Goal: Book appointment/travel/reservation

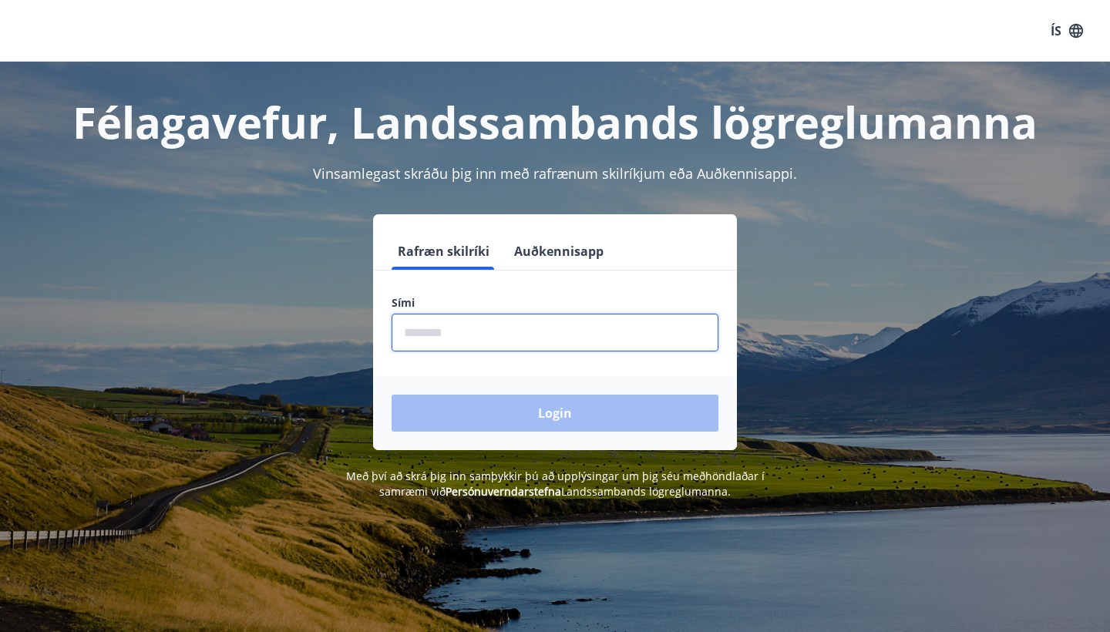
click at [543, 338] on input "phone" at bounding box center [555, 333] width 327 height 38
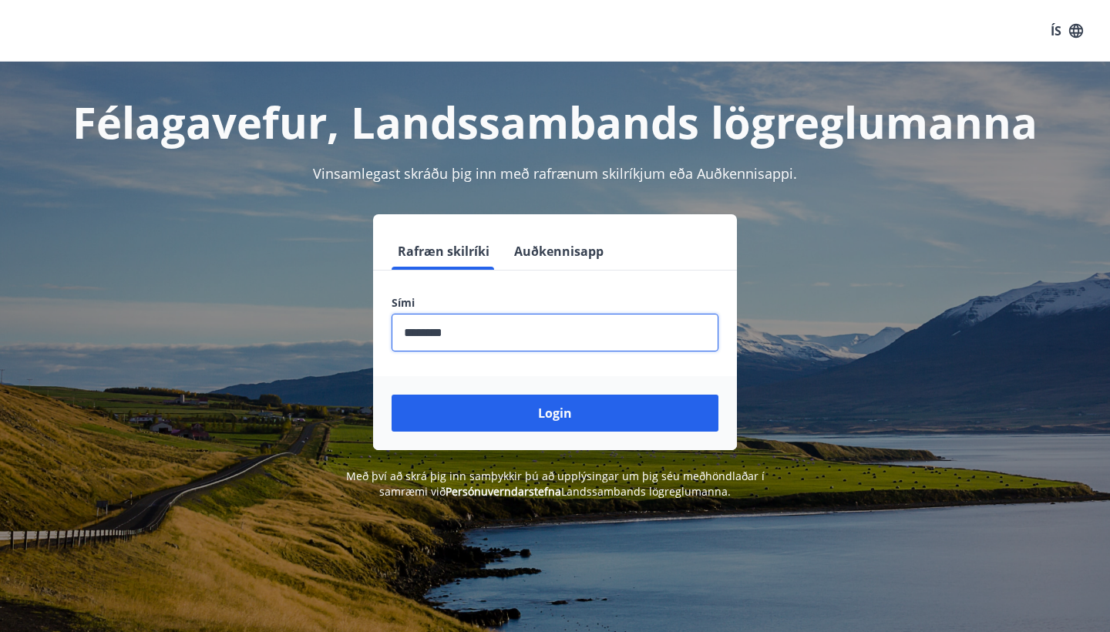
type input "********"
click at [555, 413] on button "Login" at bounding box center [555, 413] width 327 height 37
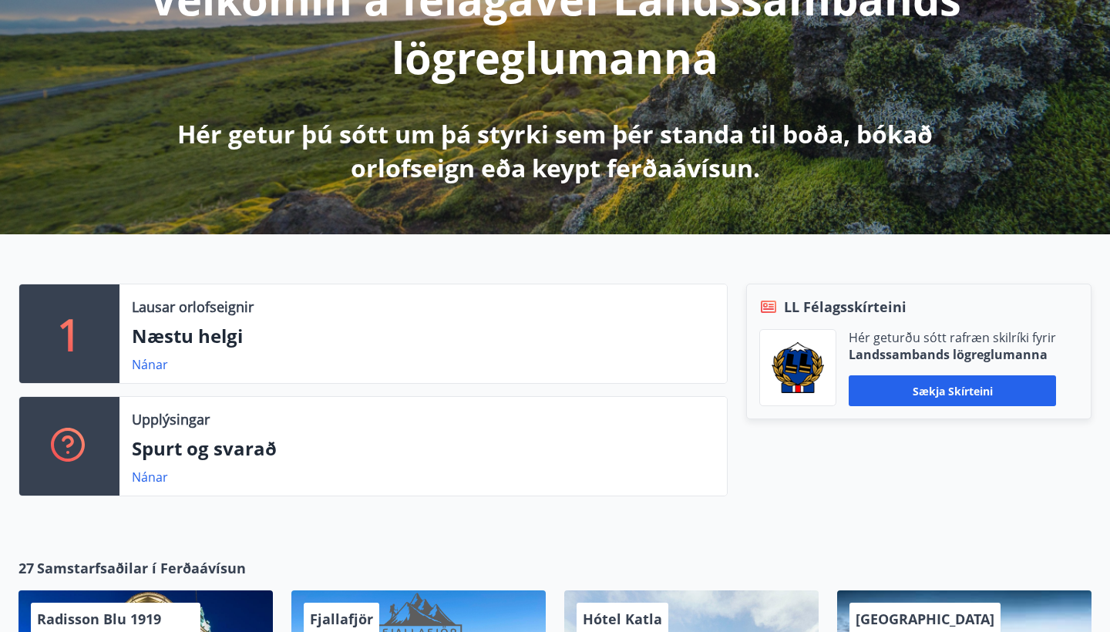
scroll to position [250, 0]
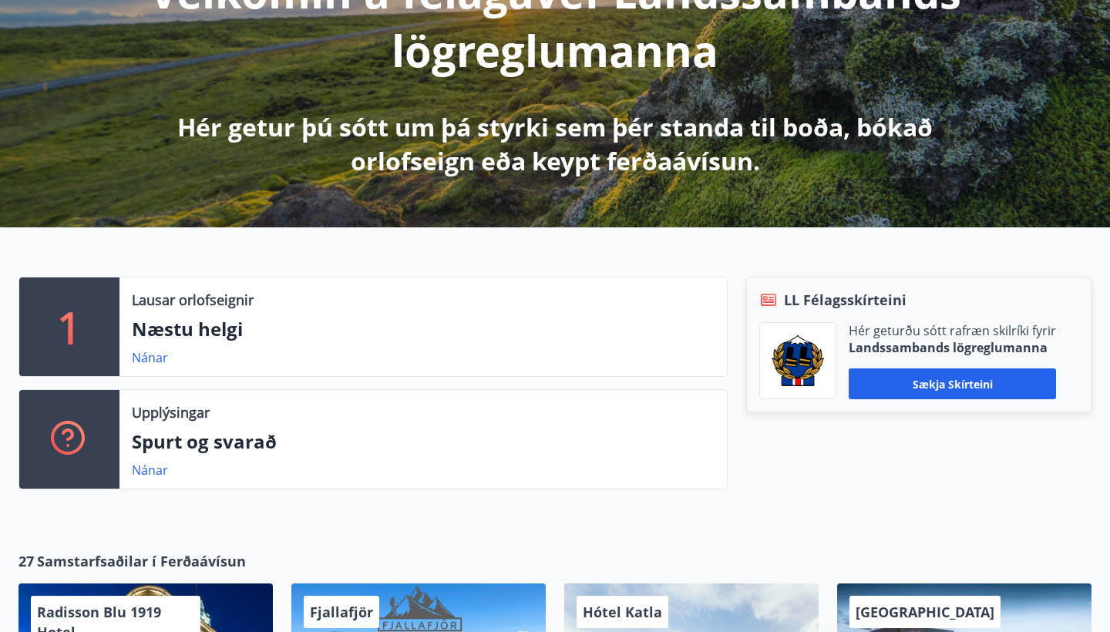
click at [385, 296] on div "Lausar orlofseignir" at bounding box center [423, 300] width 583 height 20
click at [78, 325] on p "1" at bounding box center [69, 327] width 25 height 59
click at [153, 359] on link "Nánar" at bounding box center [150, 357] width 36 height 17
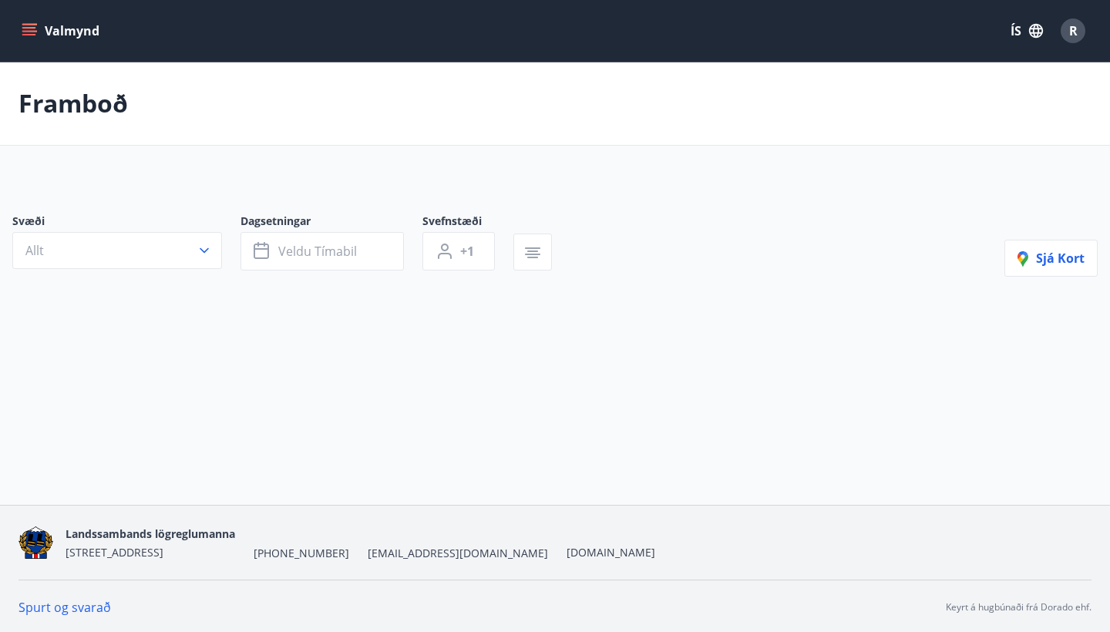
type input "*"
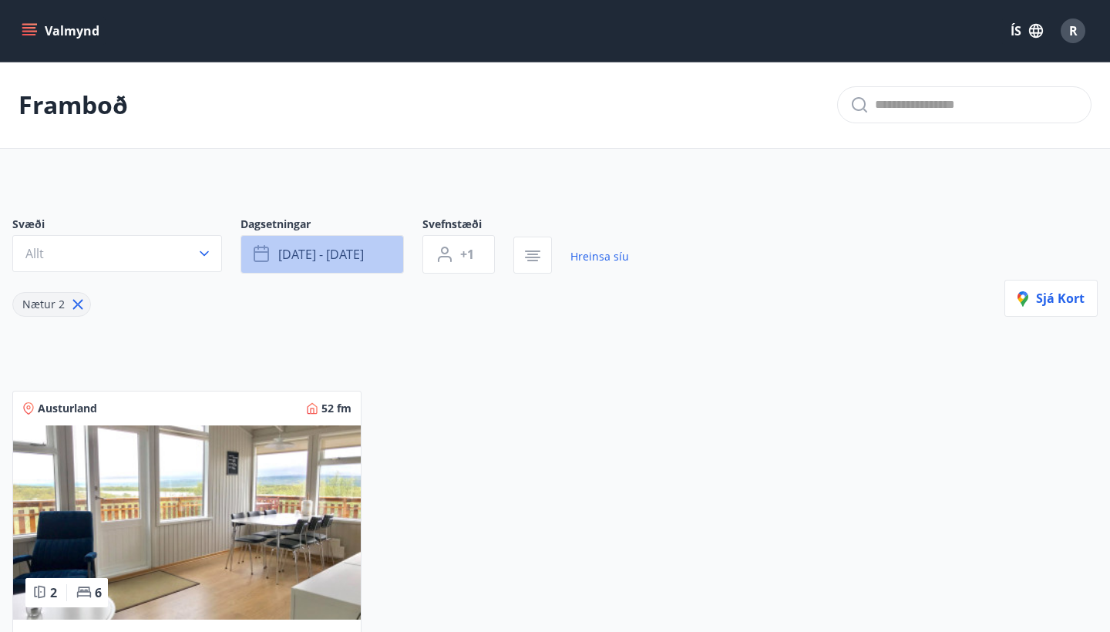
click at [329, 253] on span "[DATE] - [DATE]" at bounding box center [321, 254] width 86 height 17
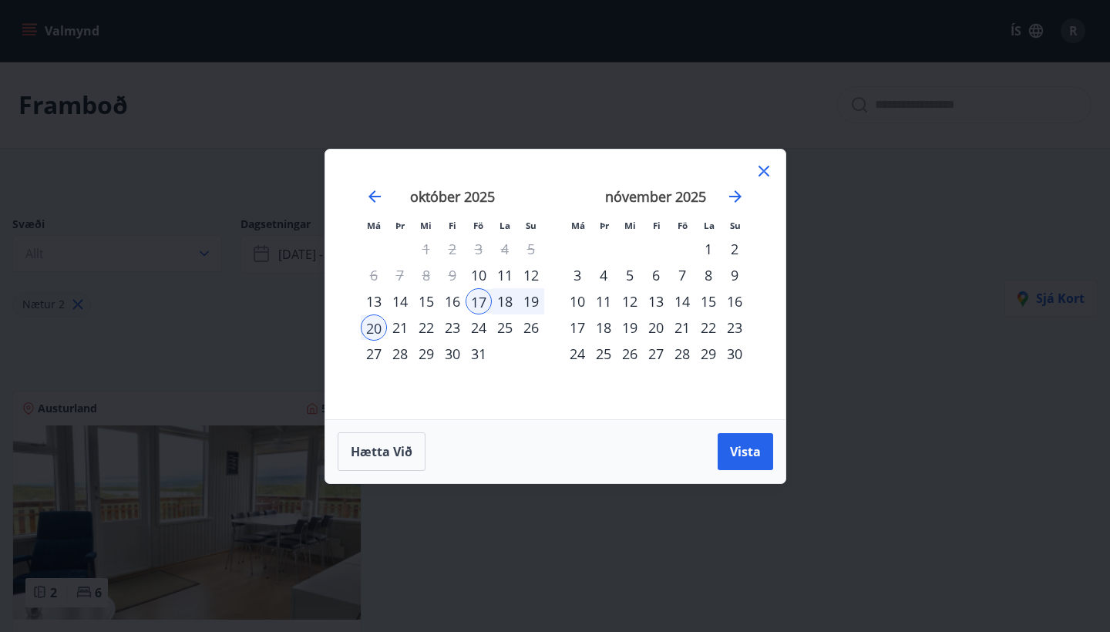
click at [766, 173] on icon at bounding box center [763, 171] width 11 height 11
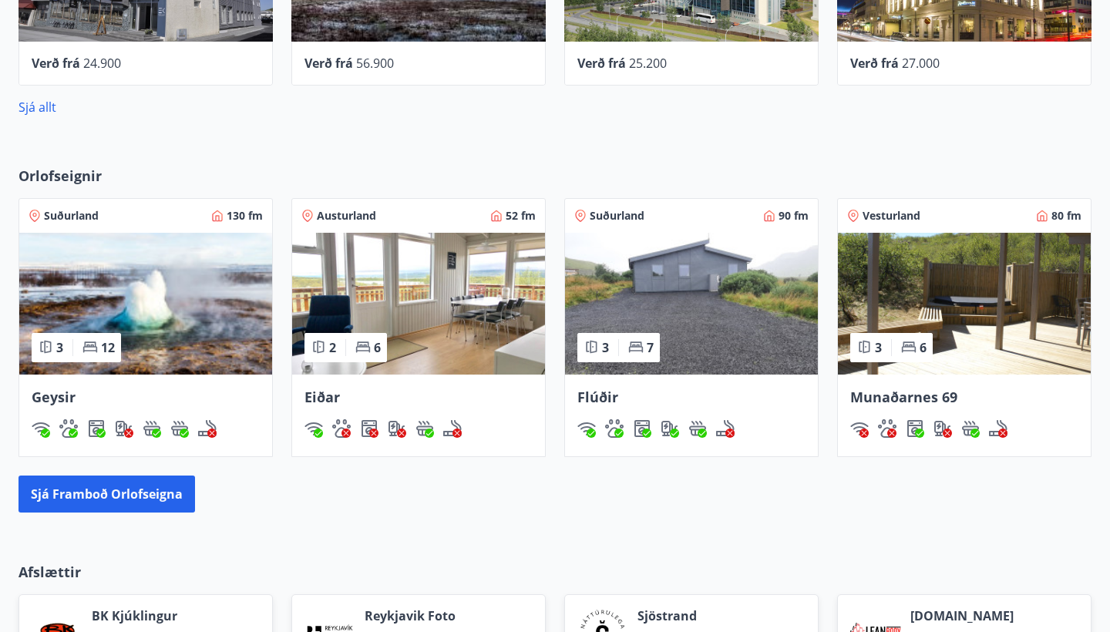
scroll to position [947, 0]
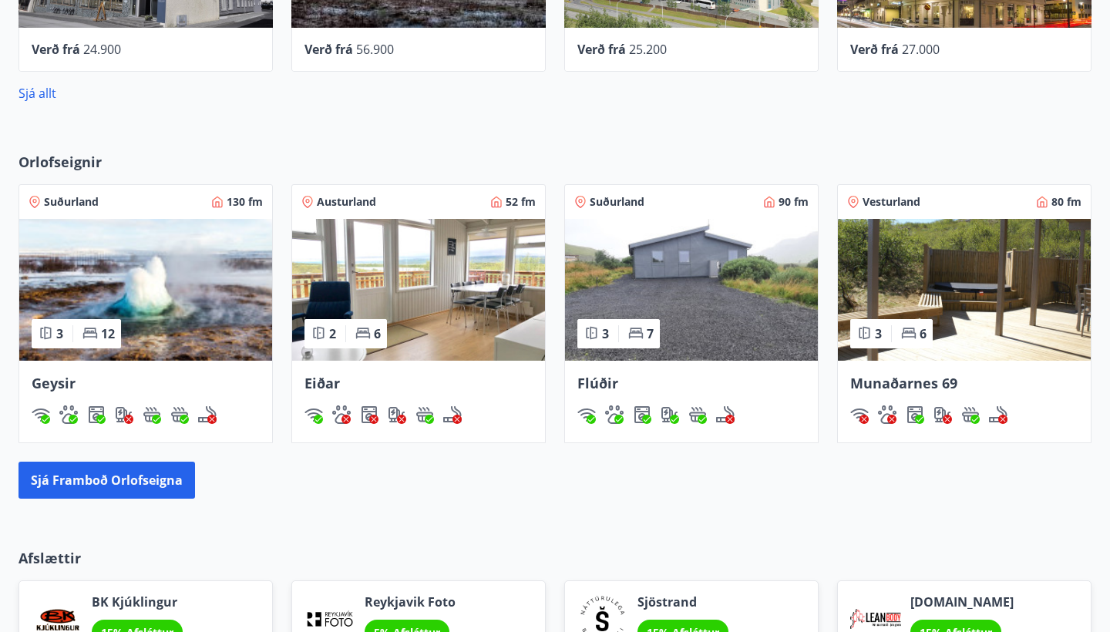
click at [210, 269] on img at bounding box center [145, 290] width 253 height 142
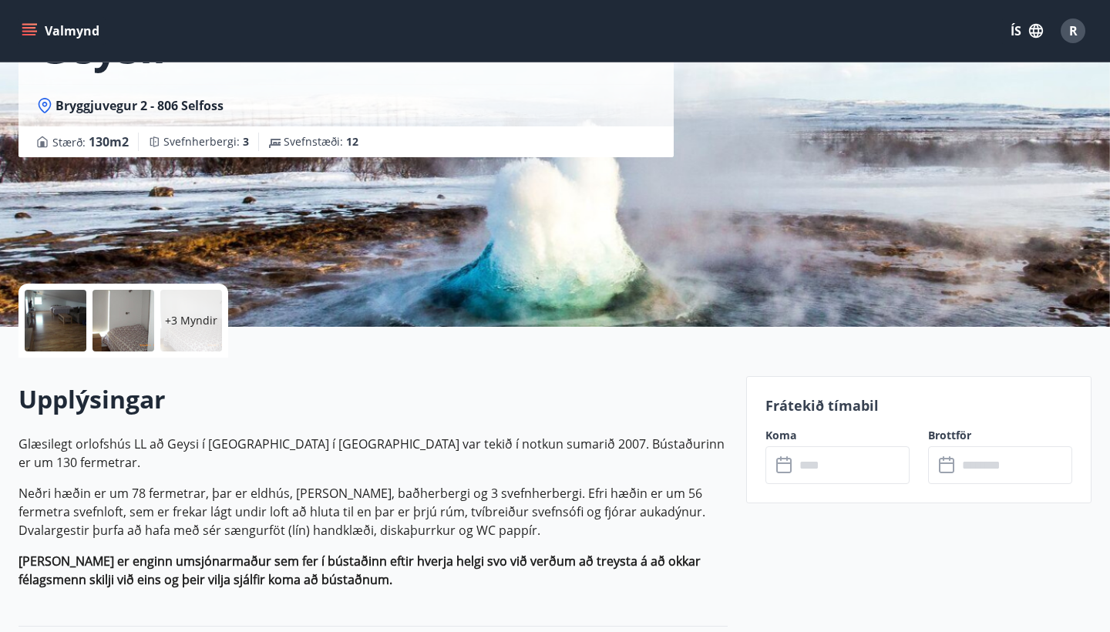
scroll to position [147, 0]
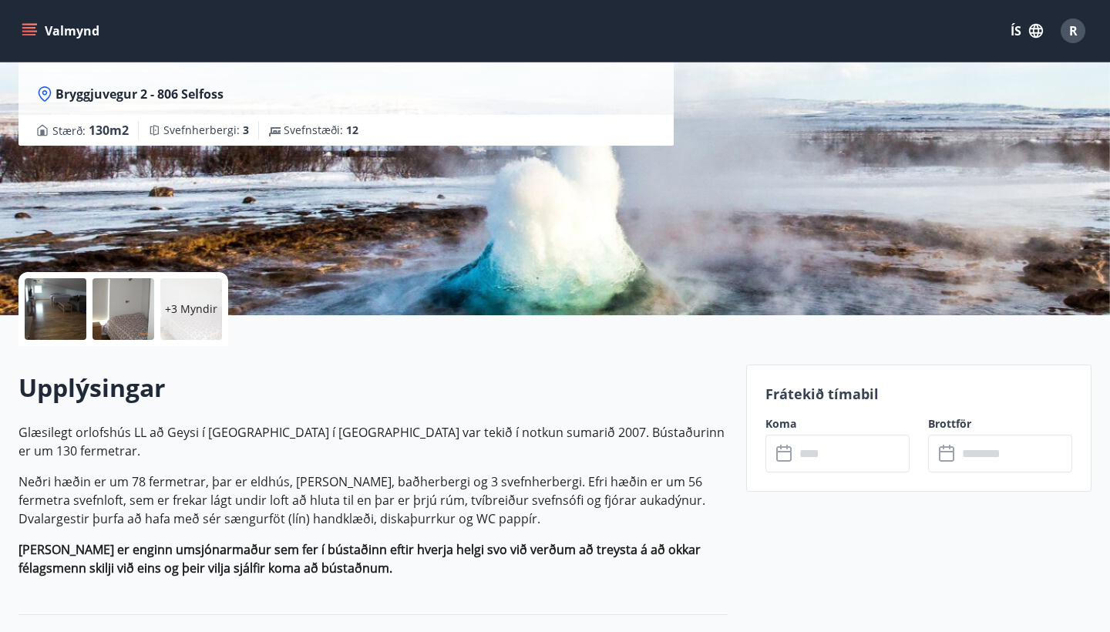
click at [832, 461] on input "text" at bounding box center [852, 454] width 115 height 38
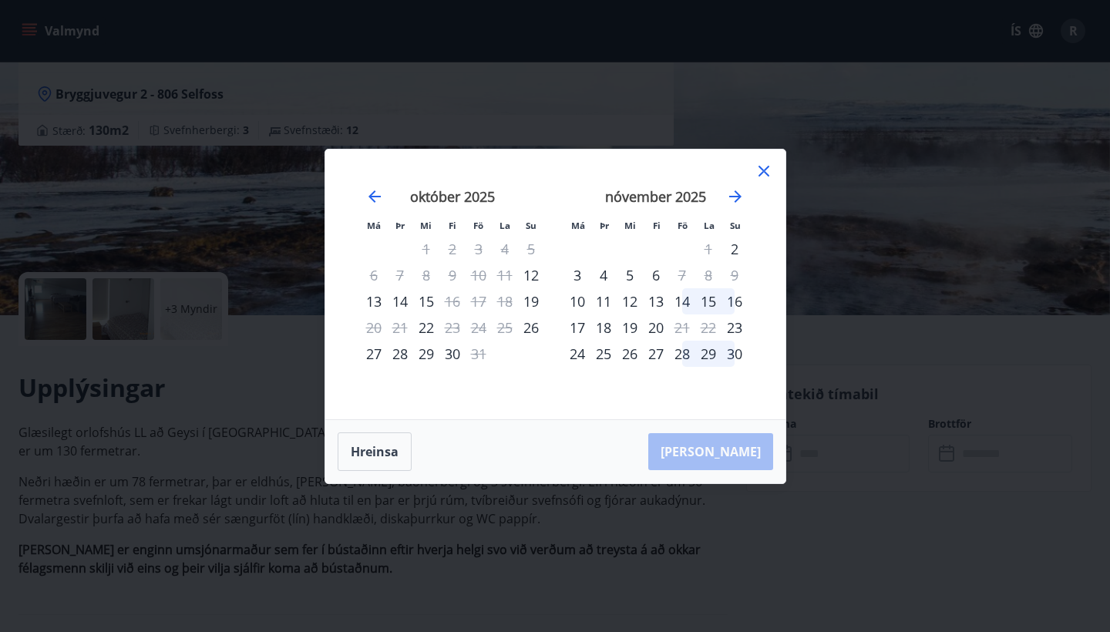
click at [408, 298] on div "14" at bounding box center [400, 301] width 26 height 26
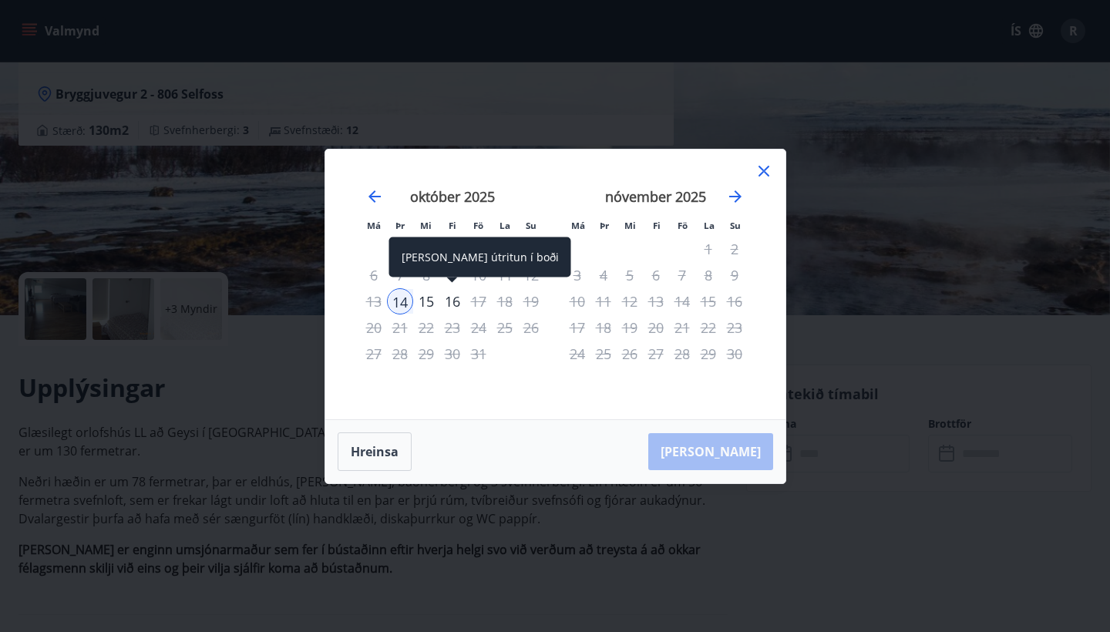
click at [452, 306] on div "16" at bounding box center [452, 301] width 26 height 26
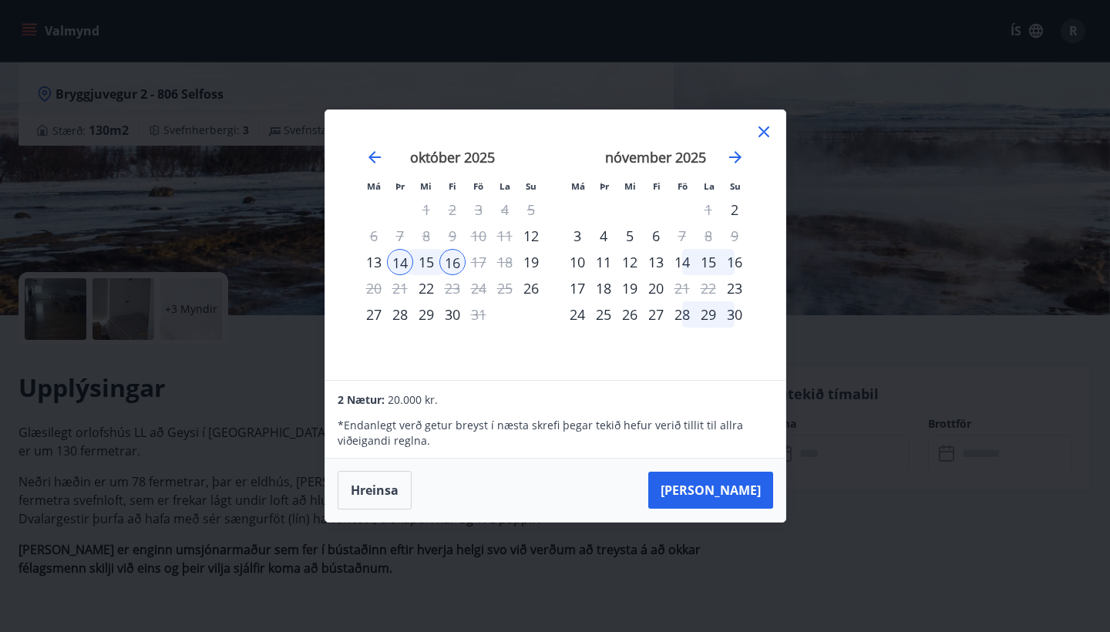
click at [378, 264] on div "13" at bounding box center [374, 262] width 26 height 26
click at [400, 264] on div "14" at bounding box center [400, 262] width 26 height 26
click at [765, 136] on icon at bounding box center [764, 132] width 18 height 18
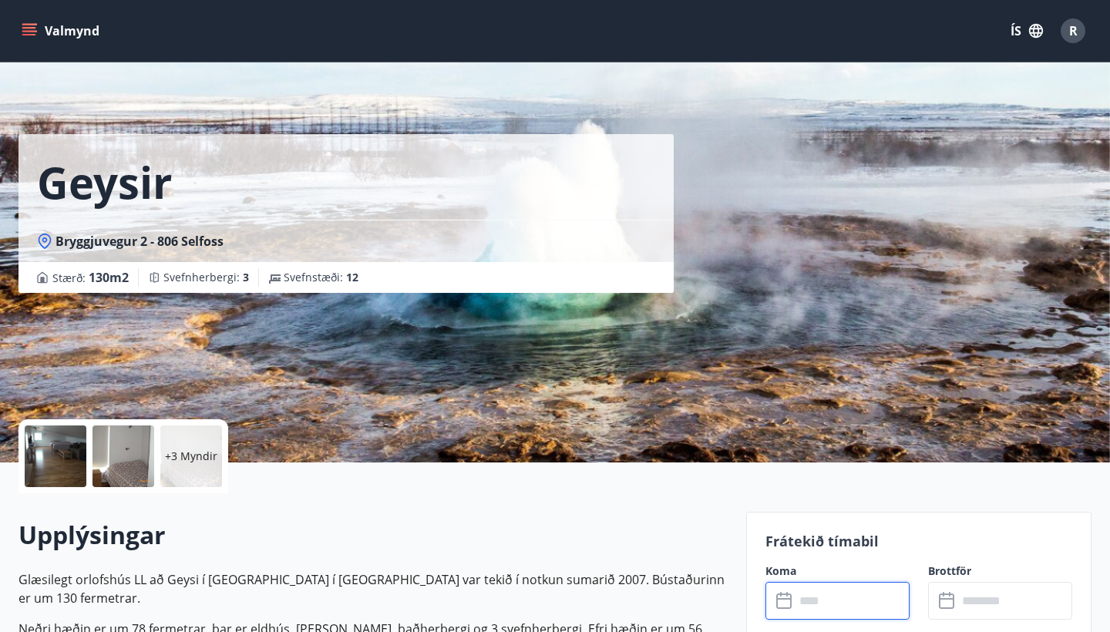
scroll to position [0, 0]
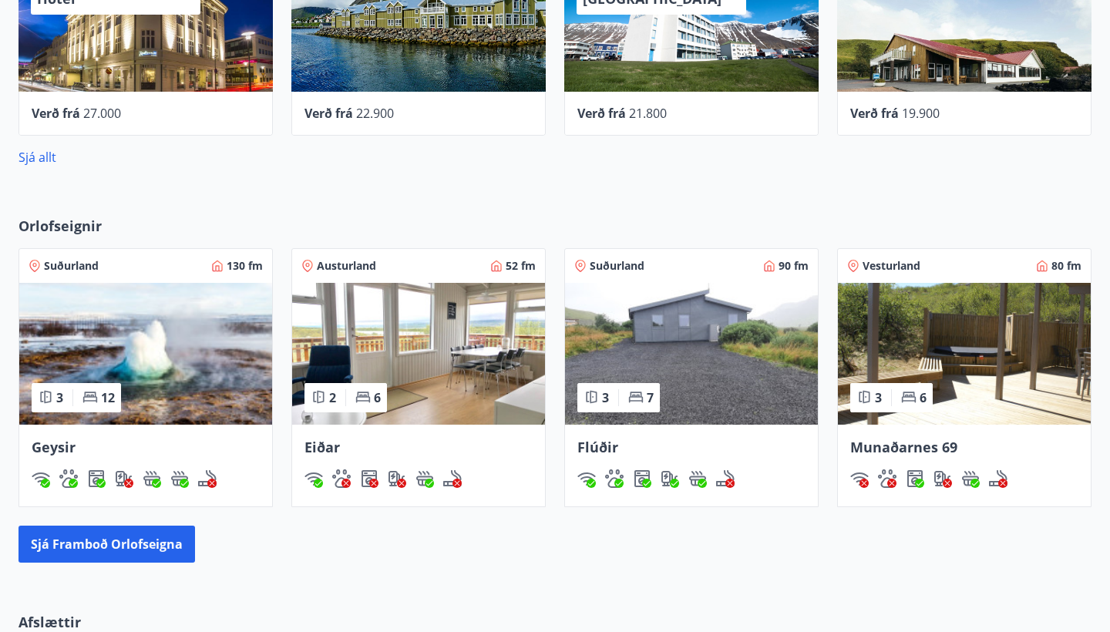
scroll to position [885, 0]
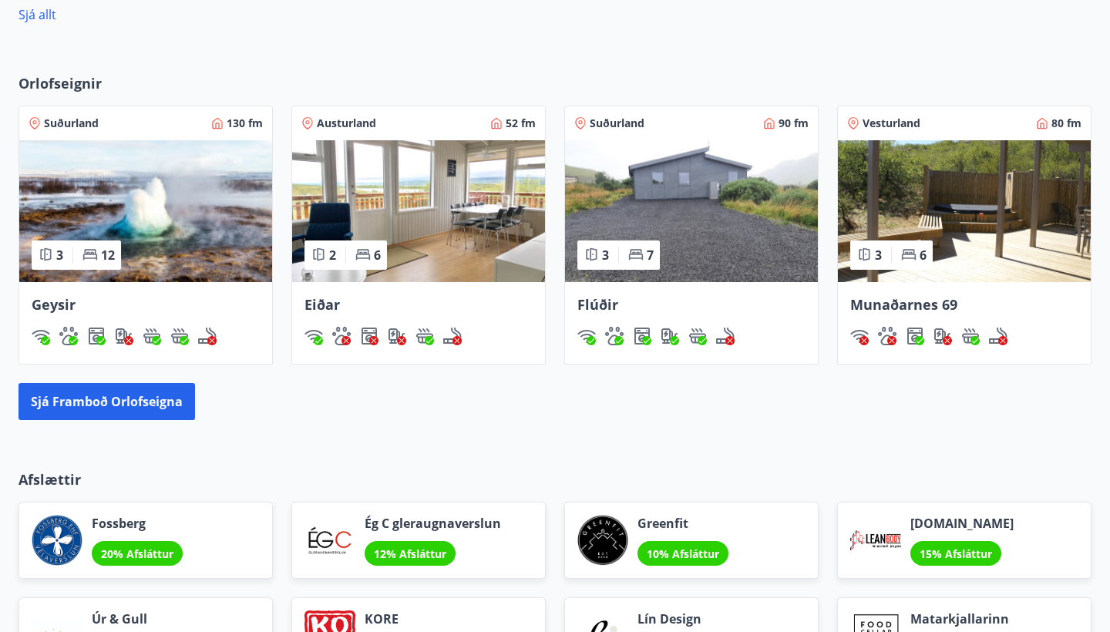
scroll to position [1028, 0]
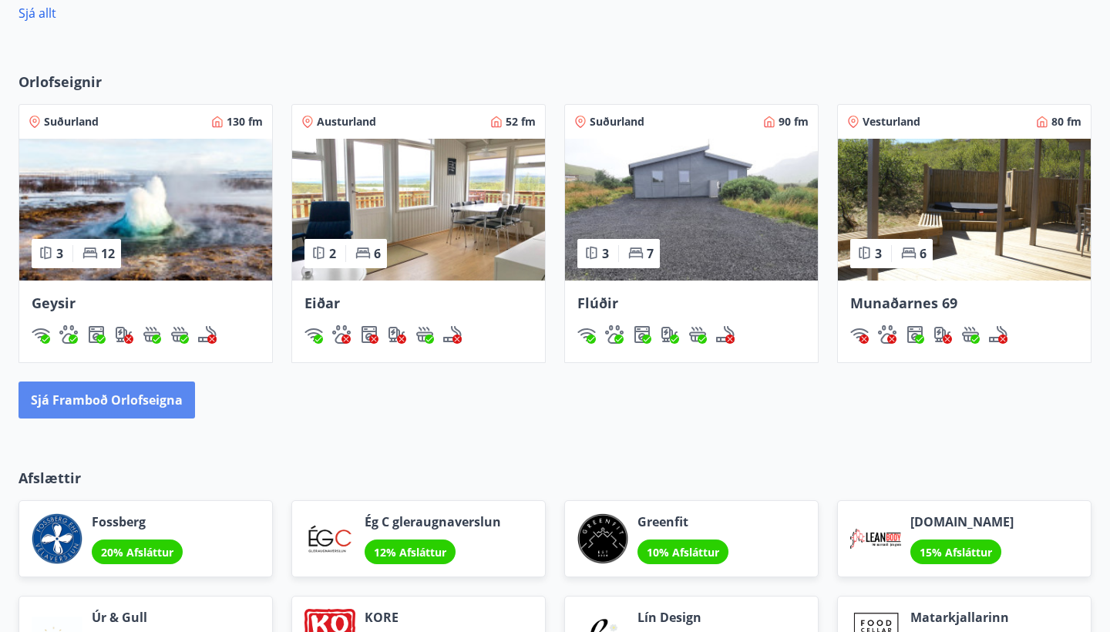
click at [98, 395] on button "Sjá framboð orlofseigna" at bounding box center [106, 400] width 177 height 37
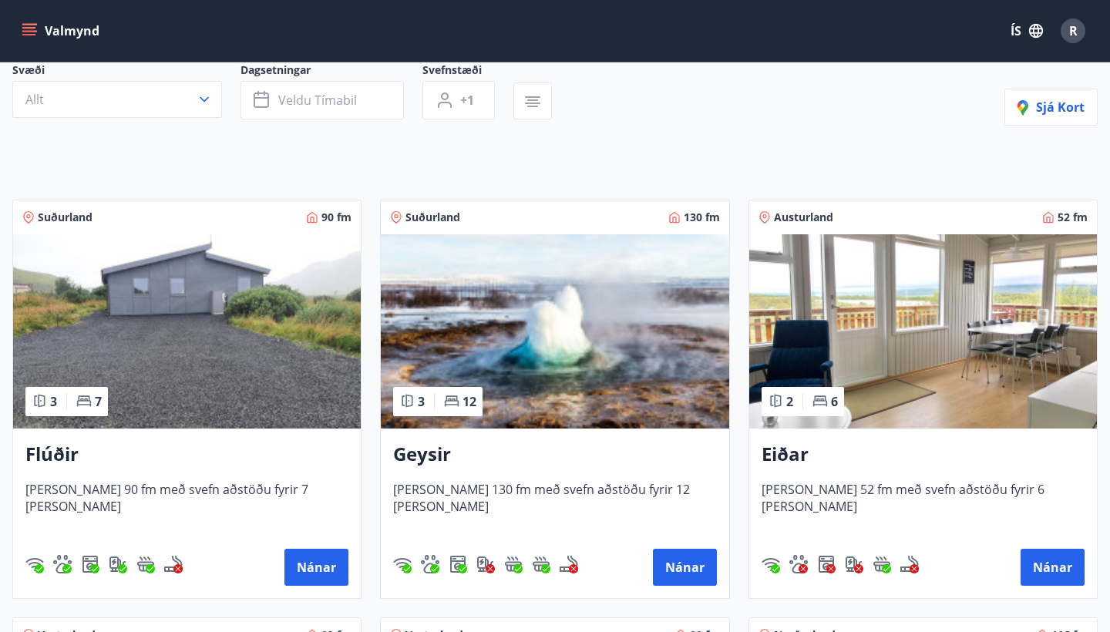
scroll to position [156, 0]
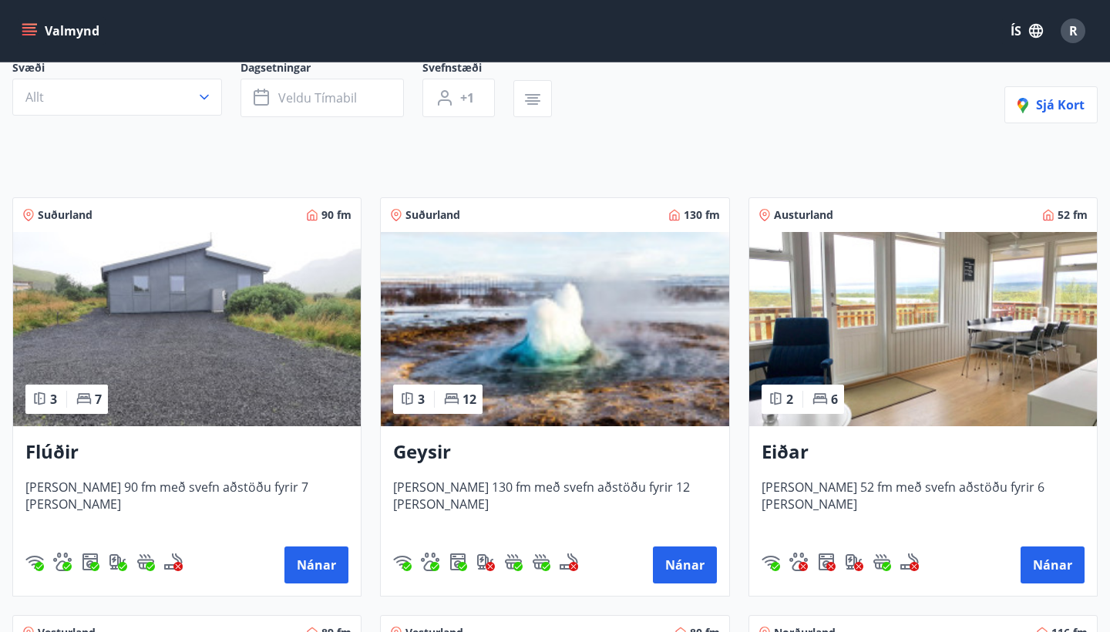
click at [265, 355] on img at bounding box center [187, 329] width 348 height 194
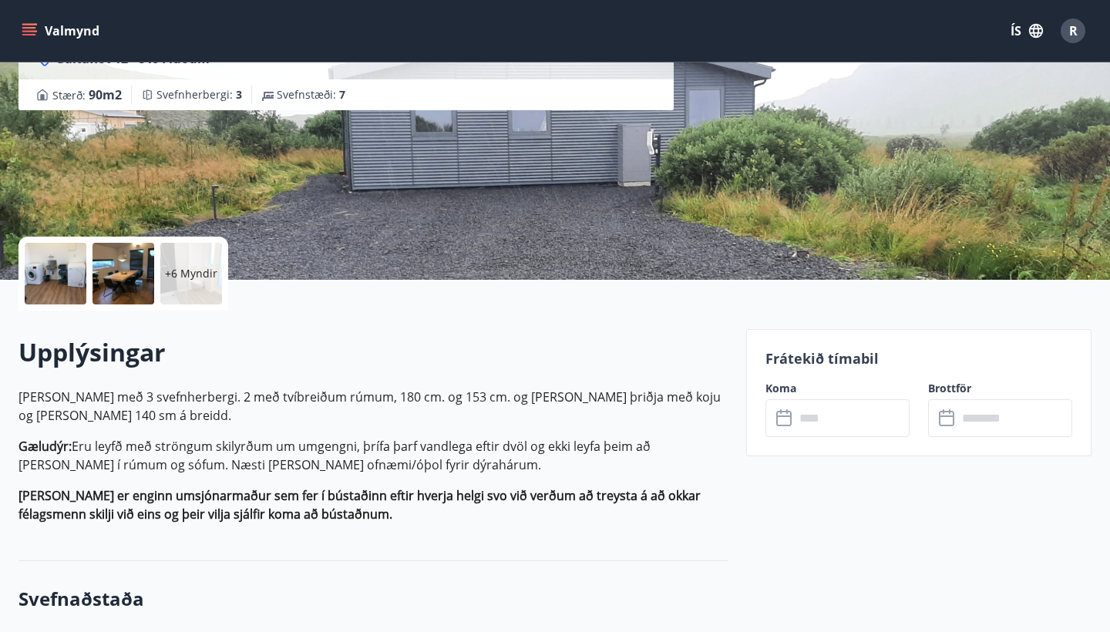
scroll to position [181, 0]
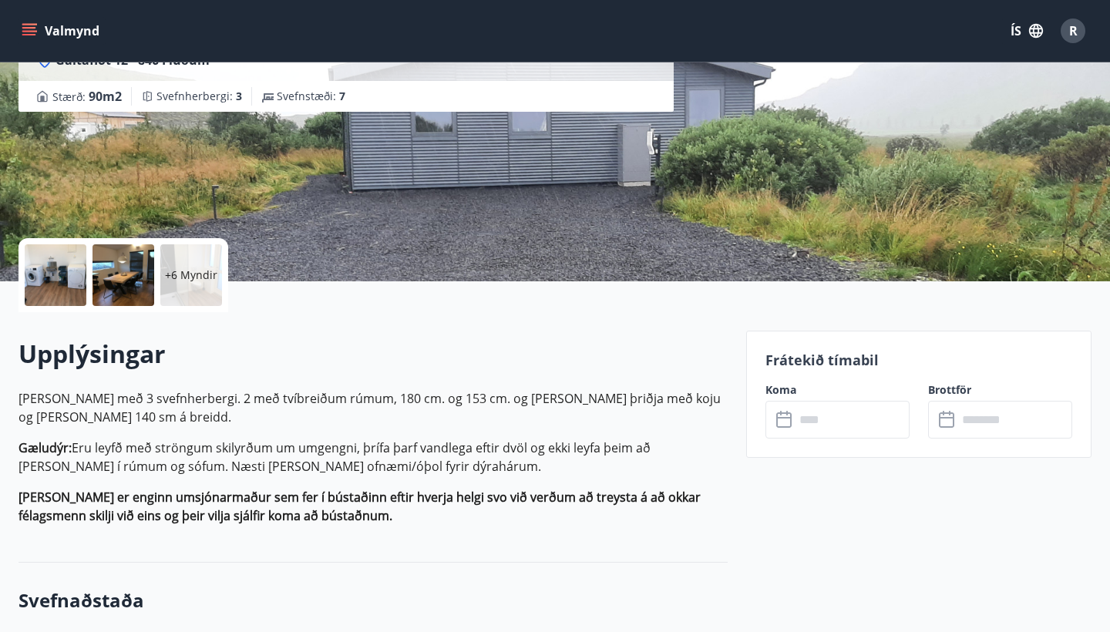
click at [819, 410] on input "text" at bounding box center [852, 420] width 115 height 38
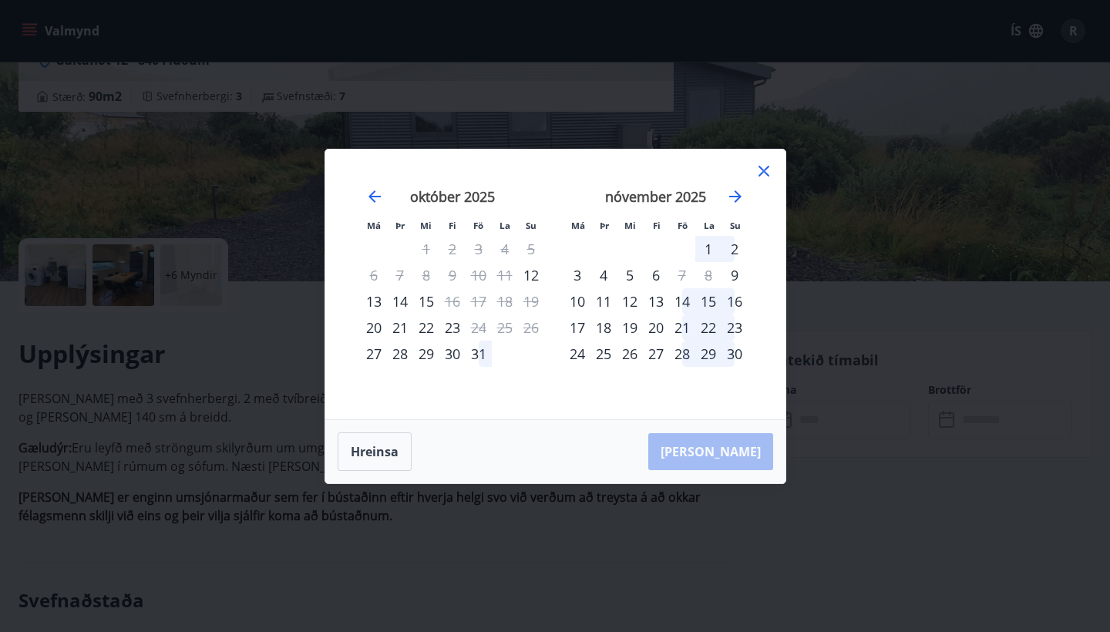
click at [762, 172] on icon at bounding box center [763, 171] width 11 height 11
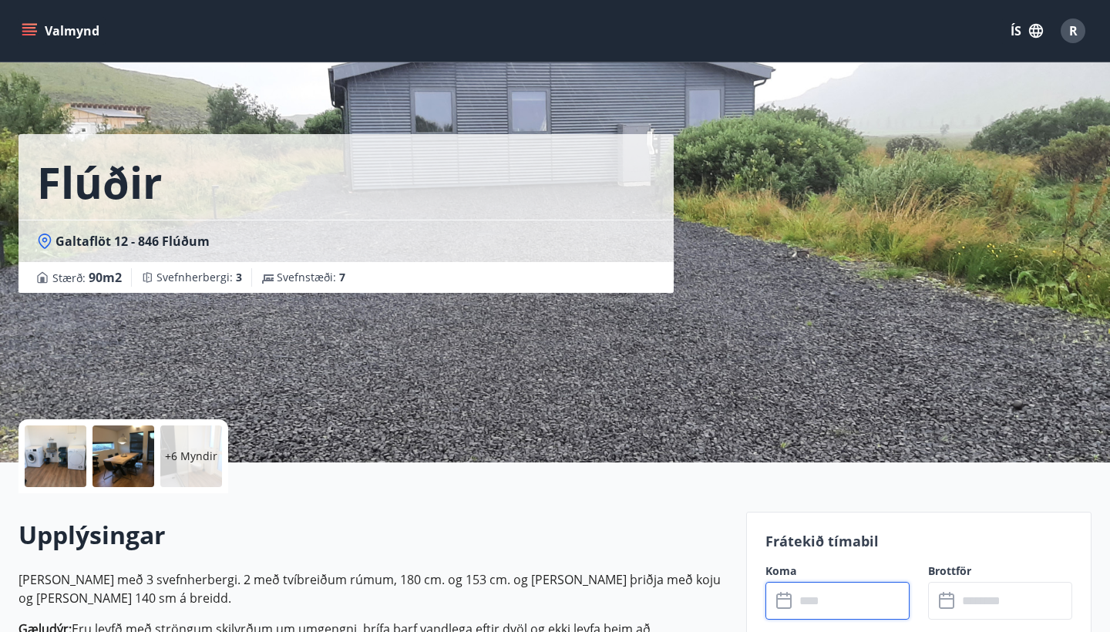
scroll to position [0, 0]
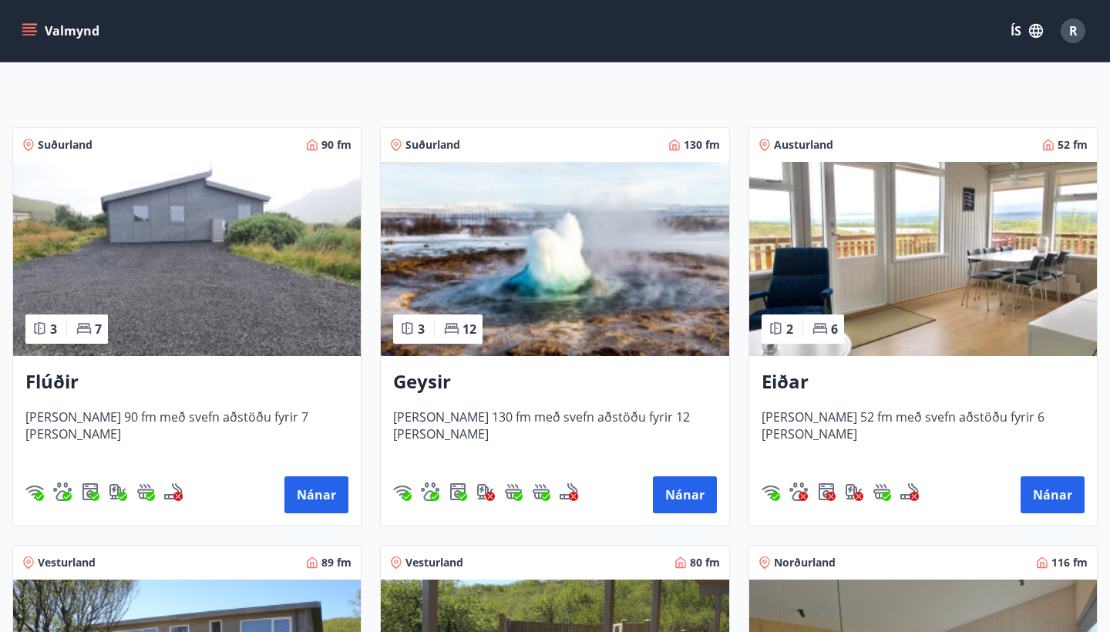
click at [518, 299] on img at bounding box center [555, 259] width 348 height 194
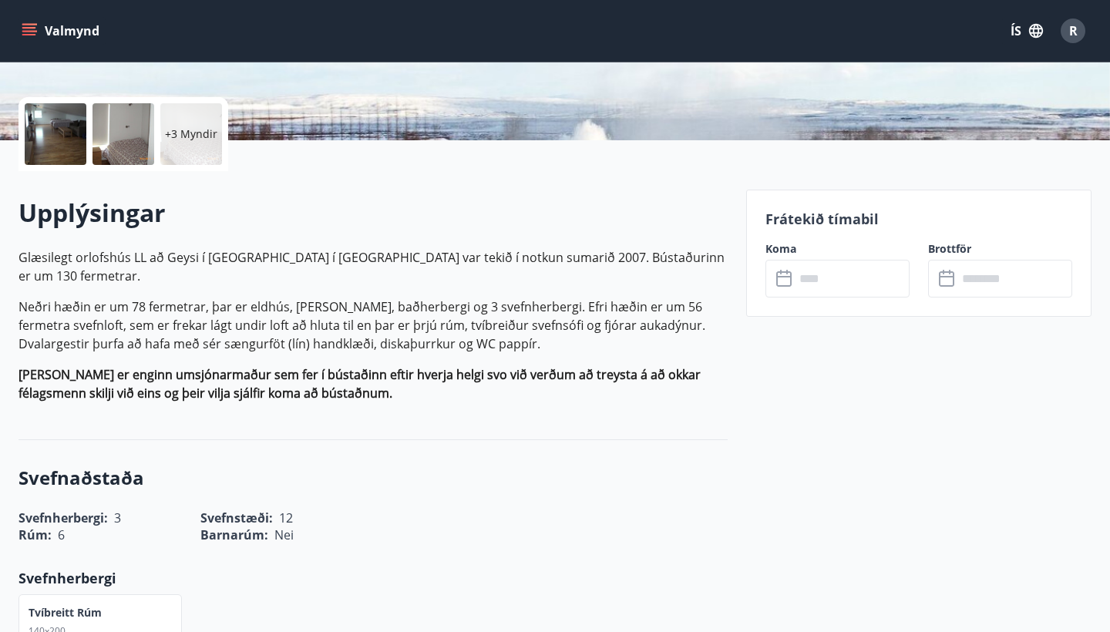
scroll to position [331, 0]
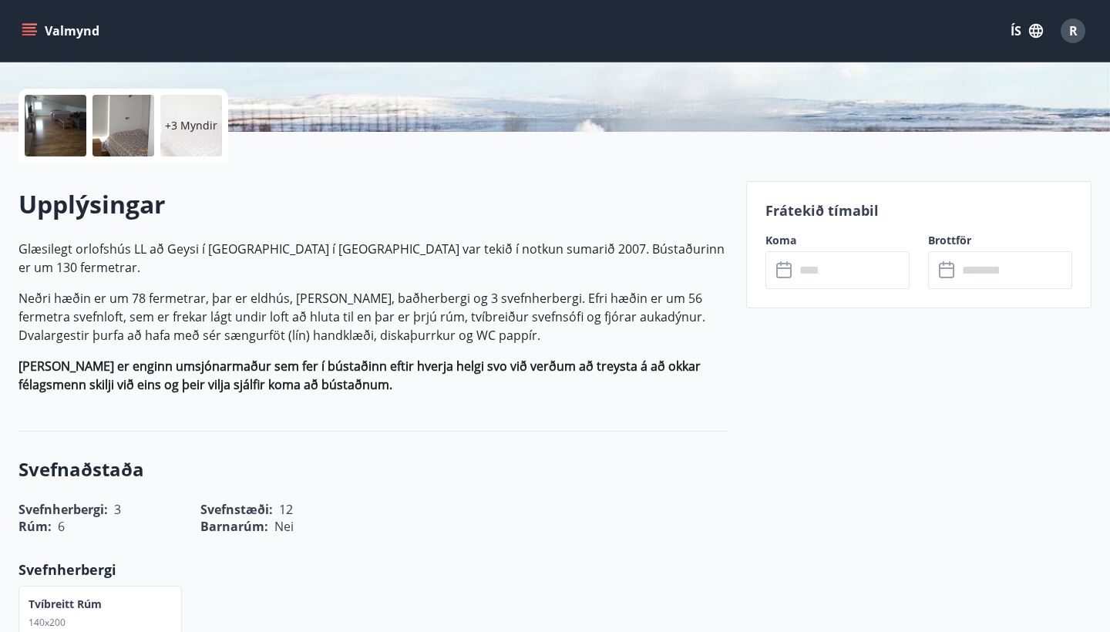
click at [806, 271] on input "text" at bounding box center [852, 270] width 115 height 38
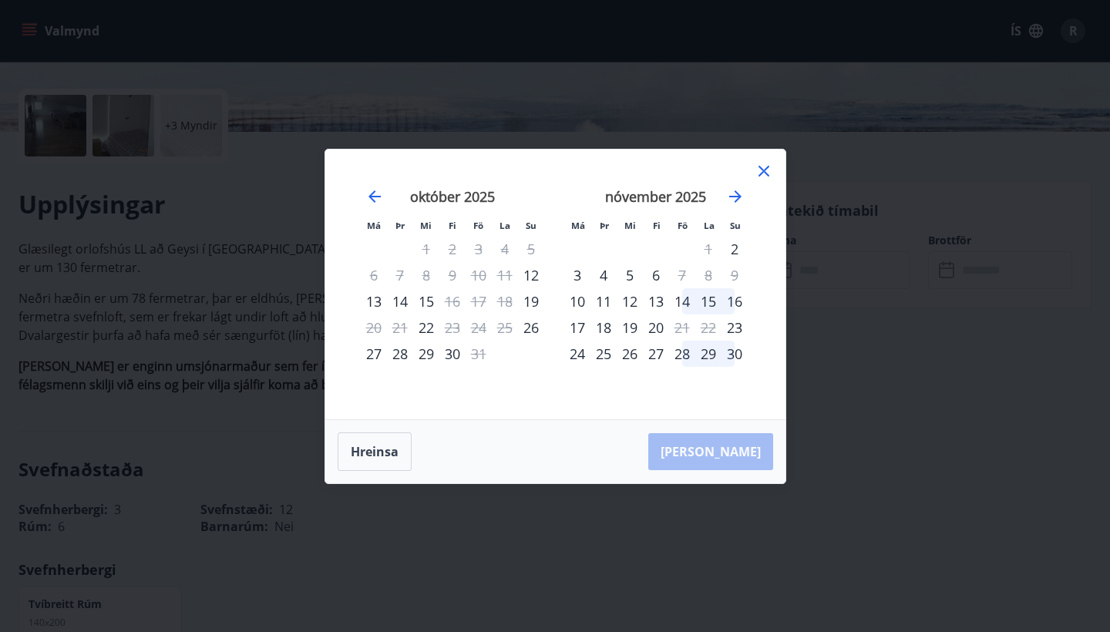
click at [764, 172] on icon at bounding box center [763, 171] width 11 height 11
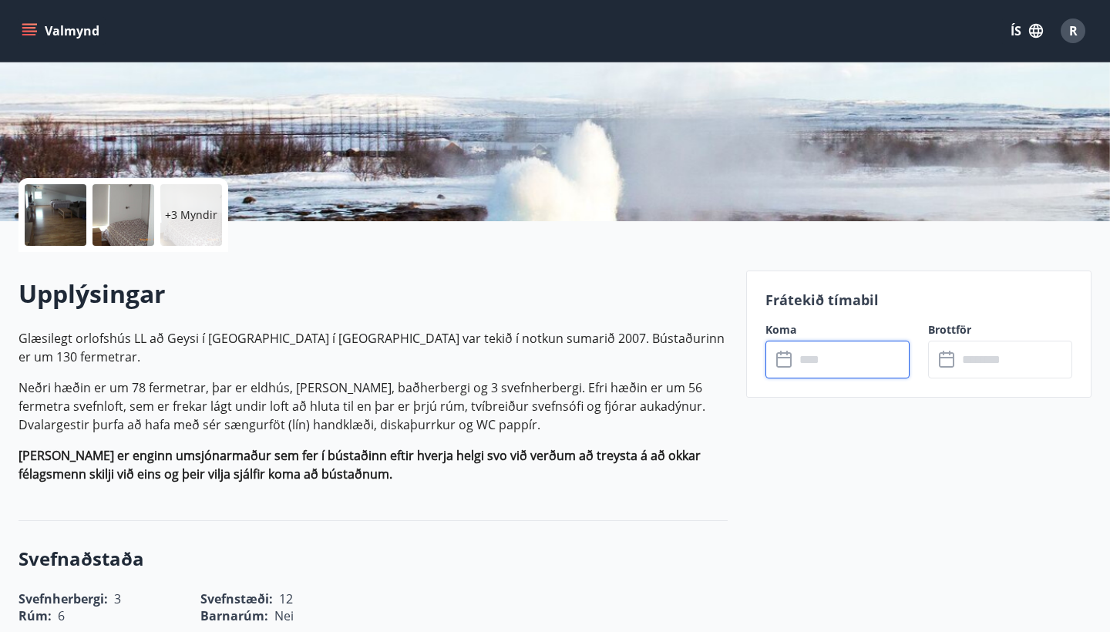
scroll to position [185, 0]
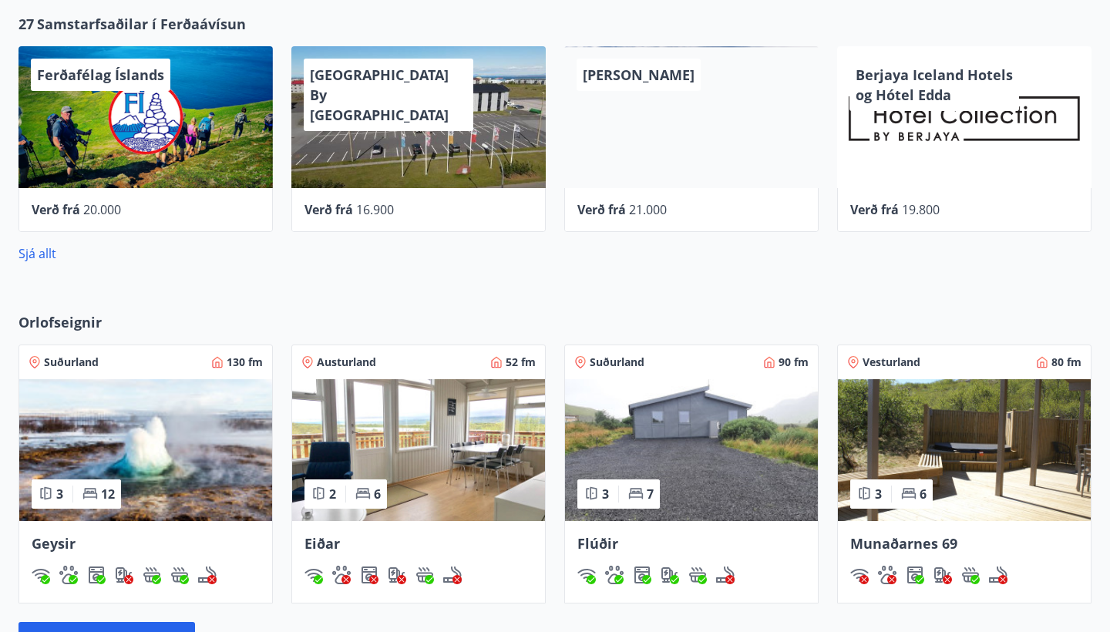
scroll to position [769, 0]
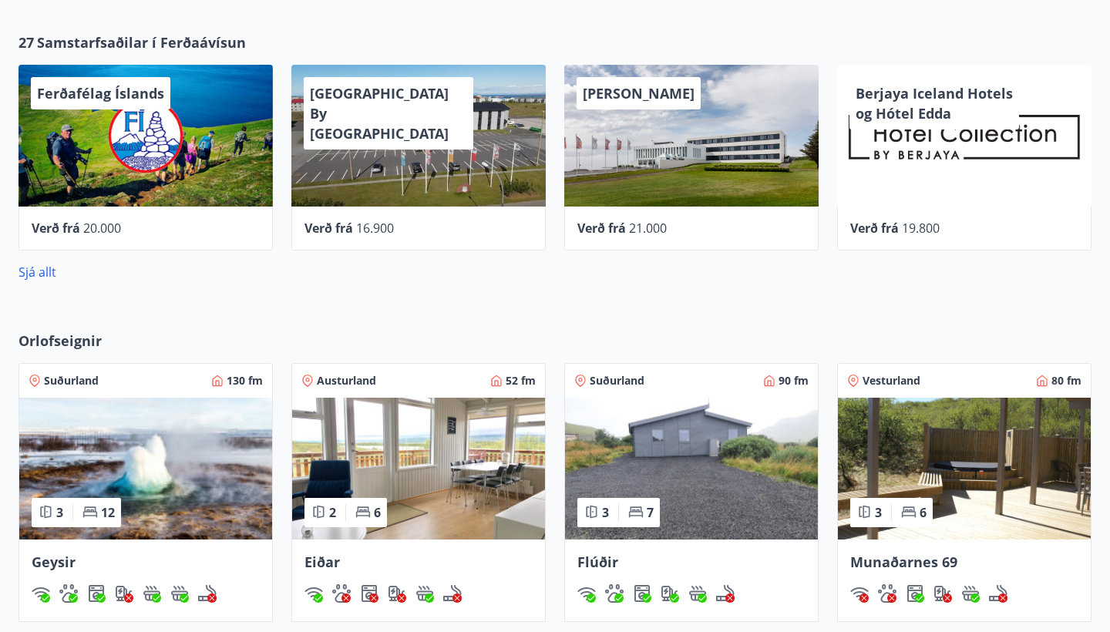
click at [158, 459] on img at bounding box center [145, 469] width 253 height 142
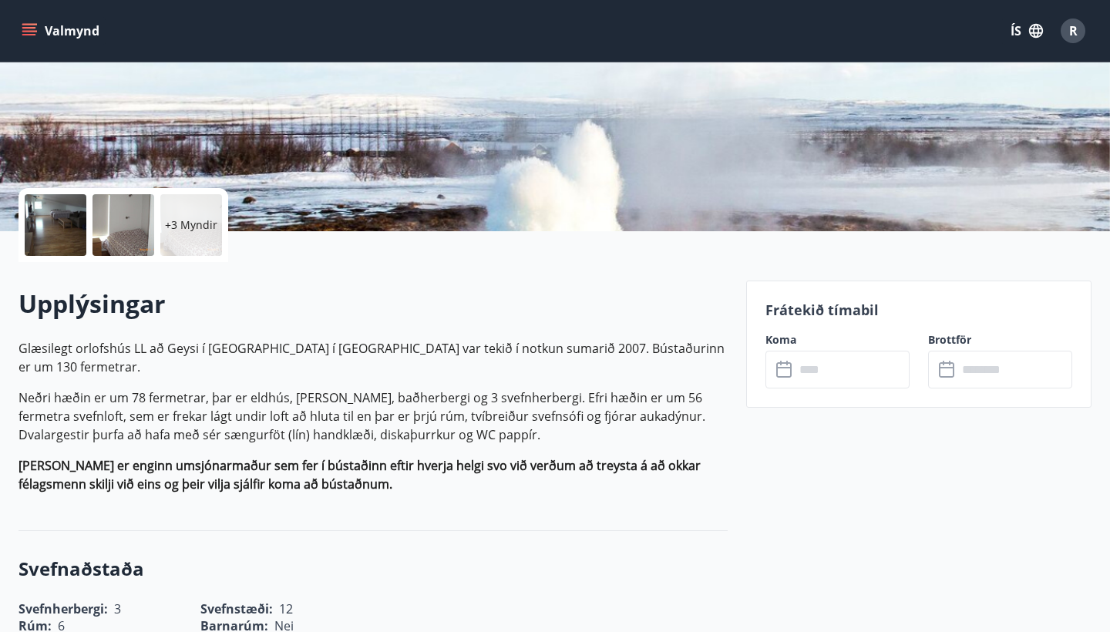
scroll to position [258, 0]
